Goal: Use online tool/utility: Utilize a website feature to perform a specific function

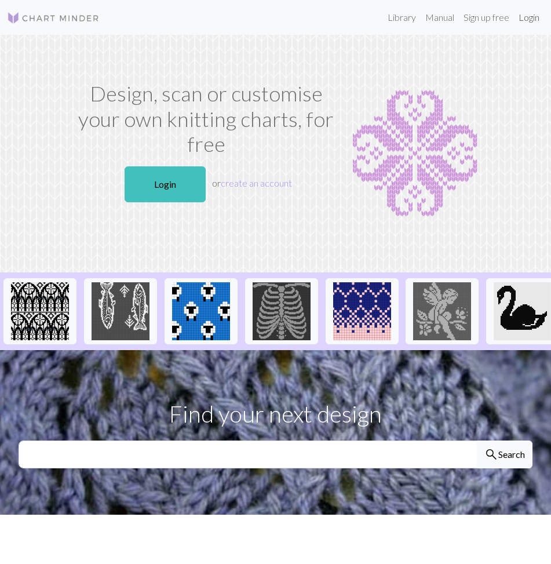
click at [522, 19] on link "Login" at bounding box center [529, 17] width 30 height 23
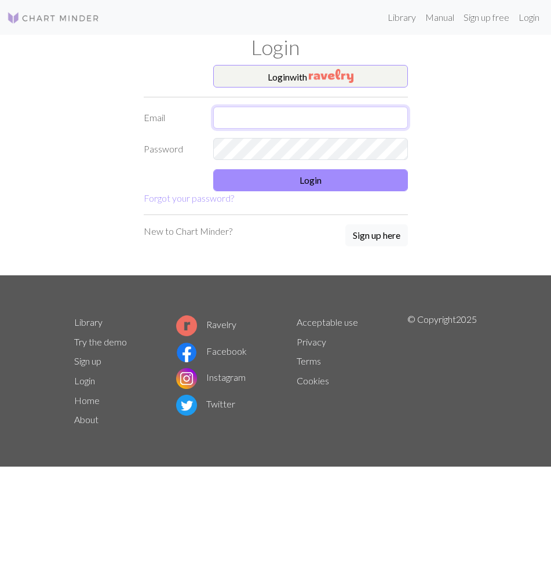
type input "[EMAIL_ADDRESS][DOMAIN_NAME]"
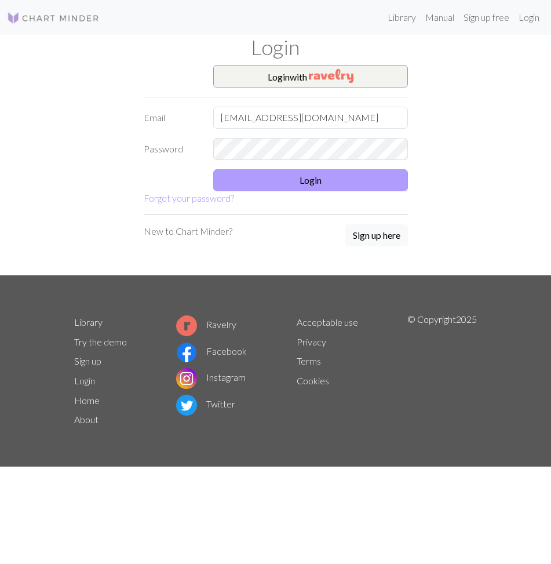
click at [301, 175] on button "Login" at bounding box center [310, 180] width 195 height 22
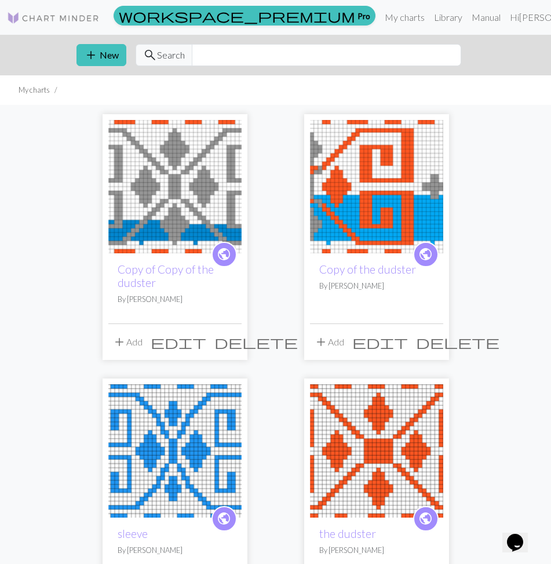
click at [319, 190] on img at bounding box center [376, 186] width 133 height 133
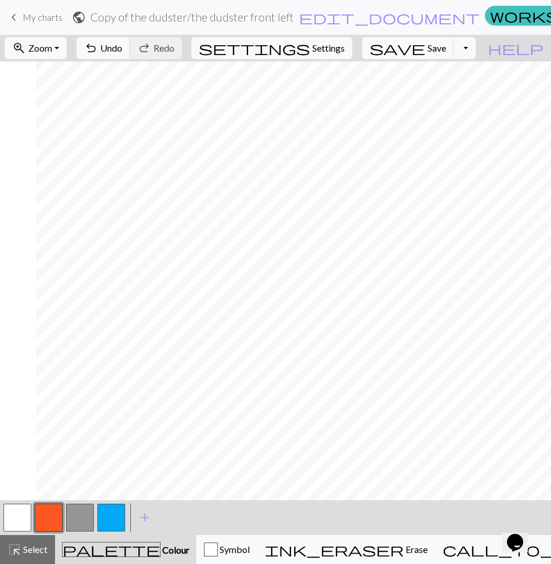
scroll to position [0, 143]
click at [17, 522] on button "button" at bounding box center [17, 517] width 28 height 28
click at [50, 514] on button "button" at bounding box center [49, 517] width 28 height 28
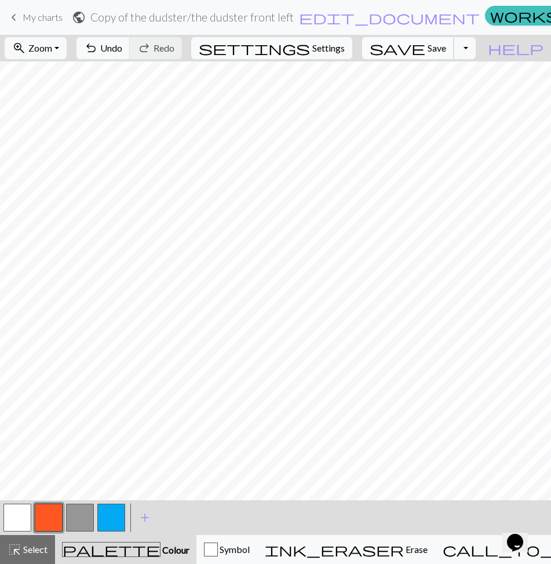
click at [425, 55] on span "save" at bounding box center [398, 48] width 56 height 16
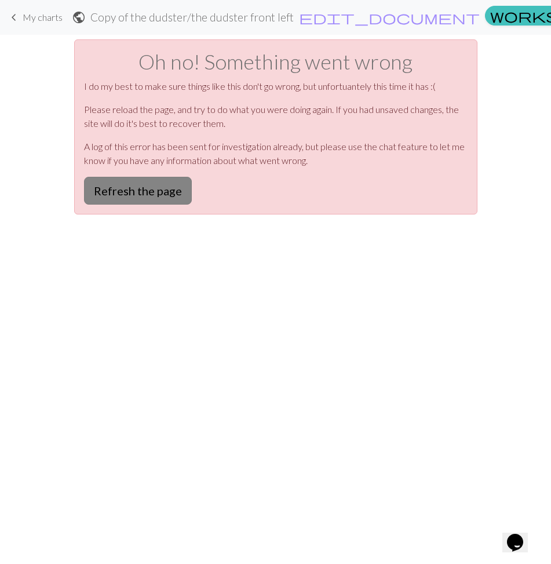
click at [136, 196] on button "Refresh the page" at bounding box center [138, 191] width 108 height 28
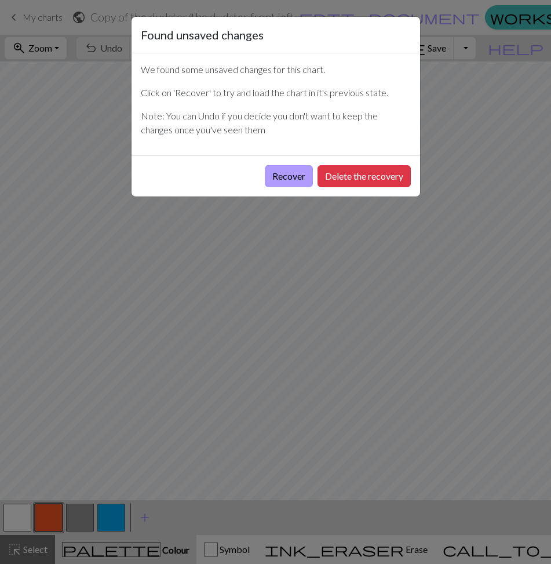
click at [289, 178] on button "Recover" at bounding box center [289, 176] width 48 height 22
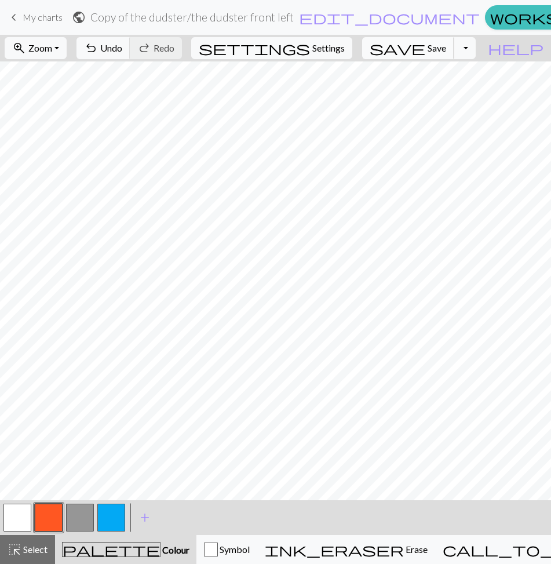
click at [425, 50] on span "save" at bounding box center [398, 48] width 56 height 16
click at [112, 511] on button "button" at bounding box center [111, 517] width 28 height 28
click at [425, 56] on span "save" at bounding box center [398, 48] width 56 height 16
